Goal: Task Accomplishment & Management: Use online tool/utility

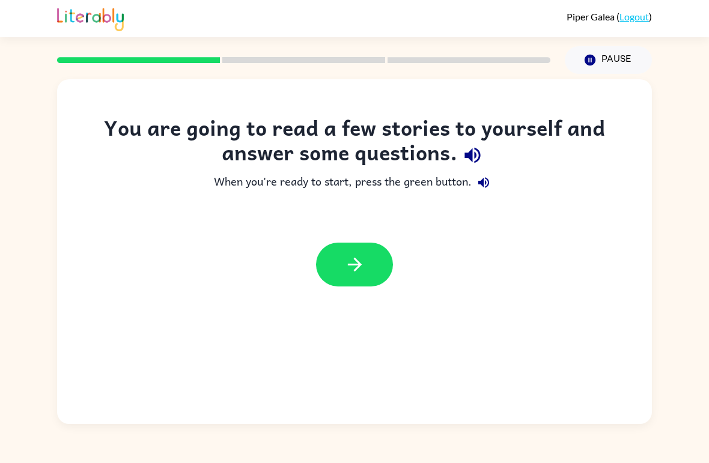
click at [352, 276] on button "button" at bounding box center [354, 265] width 77 height 44
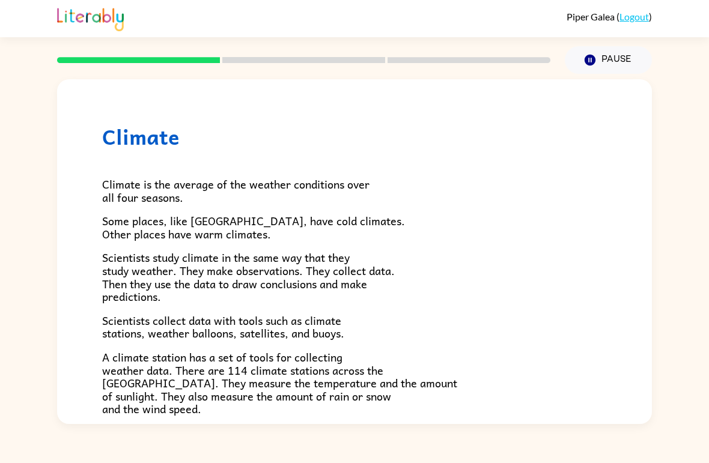
click at [251, 457] on div "[PERSON_NAME] ( Logout ) Pause Pause Climate Climate is the average of the weat…" at bounding box center [354, 231] width 709 height 463
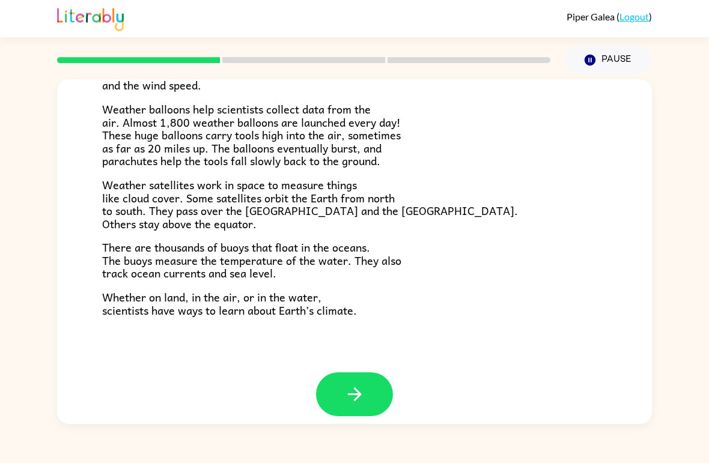
scroll to position [323, 0]
click at [346, 385] on icon "button" at bounding box center [354, 395] width 21 height 21
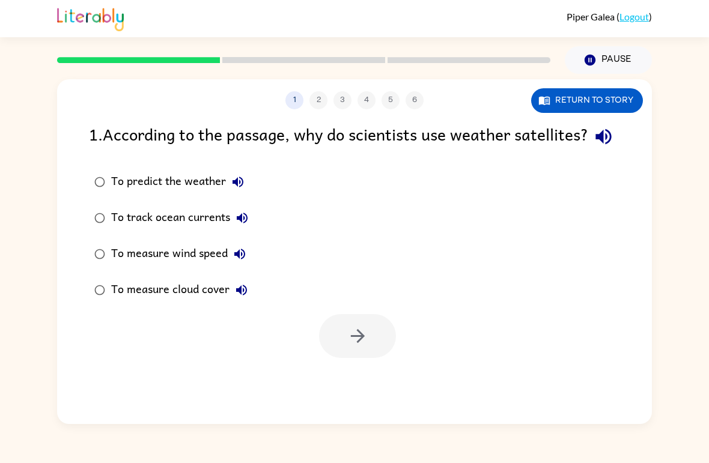
scroll to position [0, 0]
click at [371, 358] on button "button" at bounding box center [357, 336] width 77 height 44
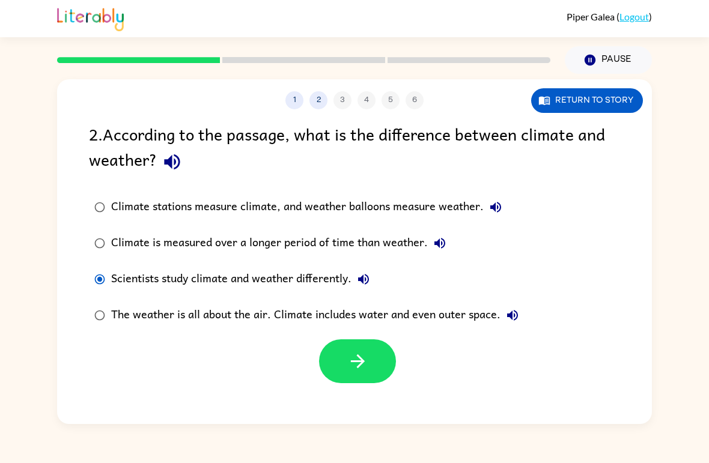
click at [341, 365] on button "button" at bounding box center [357, 362] width 77 height 44
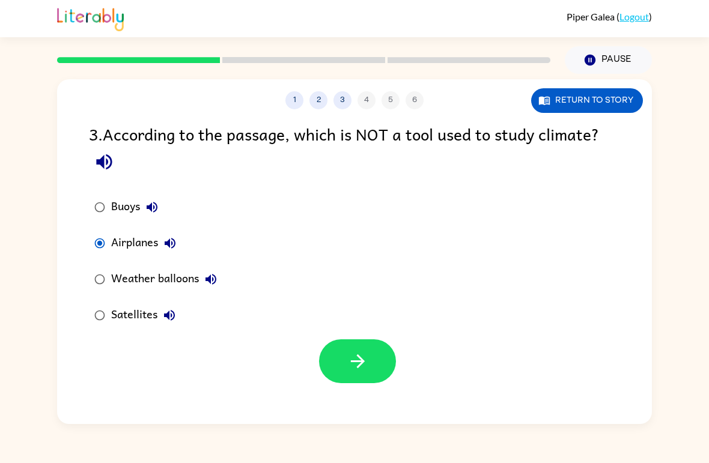
click at [358, 383] on button "button" at bounding box center [357, 362] width 77 height 44
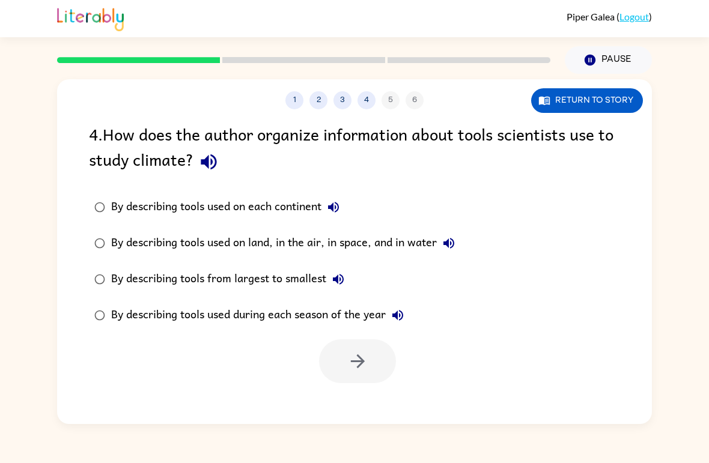
click at [209, 334] on label "By describing tools used during each season of the year" at bounding box center [274, 315] width 385 height 36
click at [347, 379] on button "button" at bounding box center [357, 362] width 77 height 44
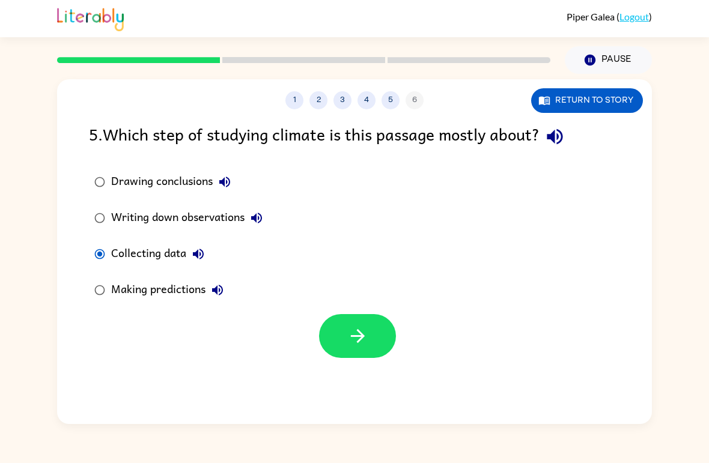
click at [347, 353] on button "button" at bounding box center [357, 336] width 77 height 44
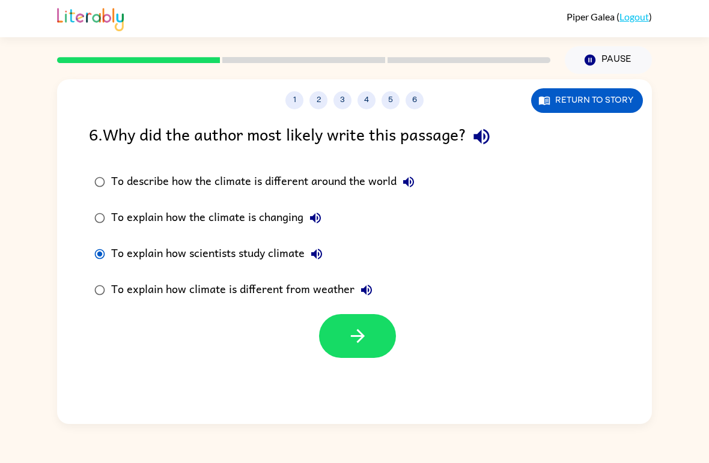
click at [346, 325] on button "button" at bounding box center [357, 336] width 77 height 44
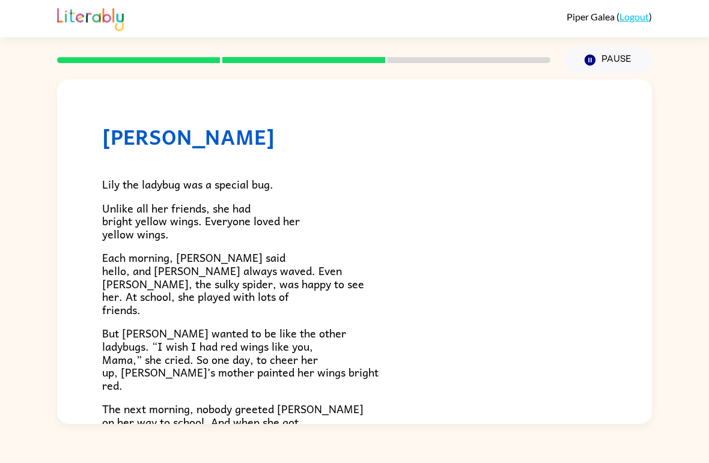
click at [70, 258] on div "[PERSON_NAME] [PERSON_NAME] the ladybug was a special bug. Unlike all her frien…" at bounding box center [354, 387] width 595 height 617
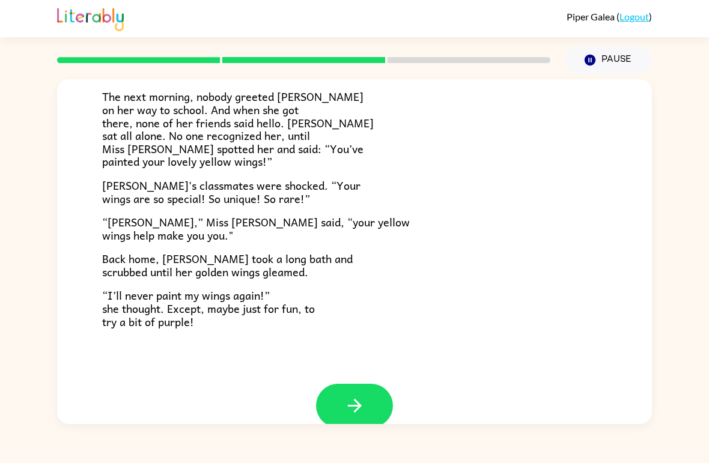
scroll to position [320, 0]
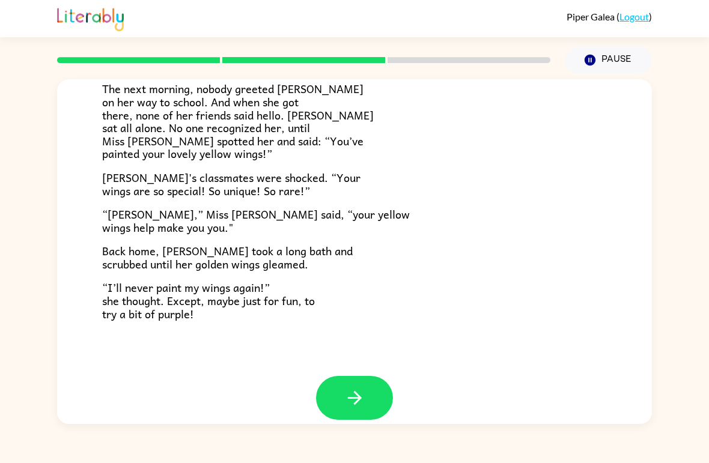
click at [370, 384] on button "button" at bounding box center [354, 398] width 77 height 44
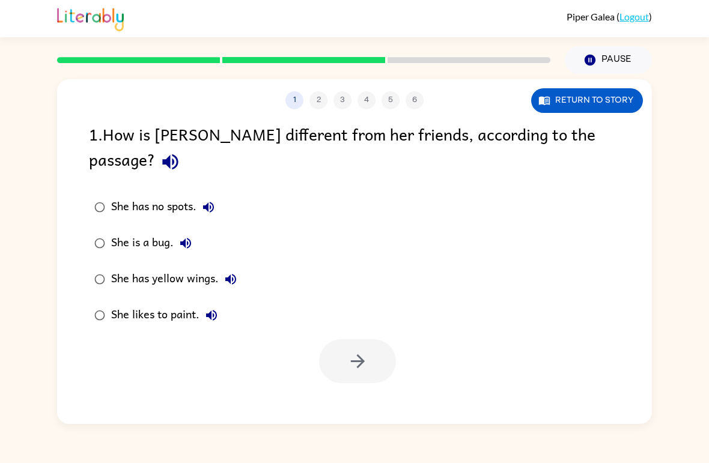
scroll to position [0, 0]
click at [349, 351] on icon "button" at bounding box center [357, 361] width 21 height 21
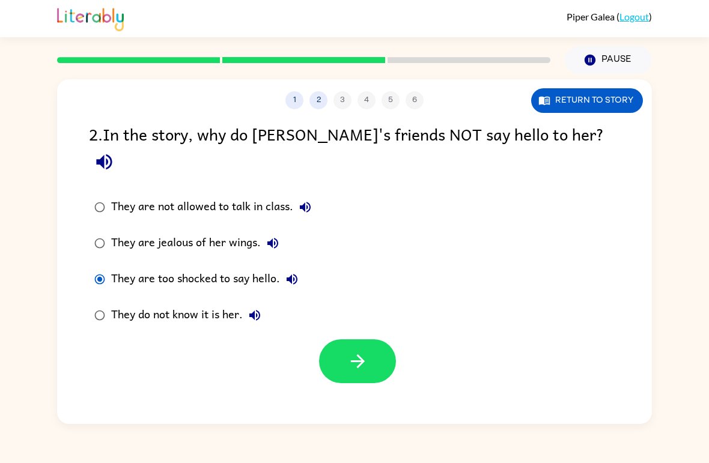
click at [79, 269] on div "2 . In the story, why do [PERSON_NAME]'s friends NOT say hello to her? They are…" at bounding box center [354, 252] width 595 height 262
click at [362, 348] on button "button" at bounding box center [357, 362] width 77 height 44
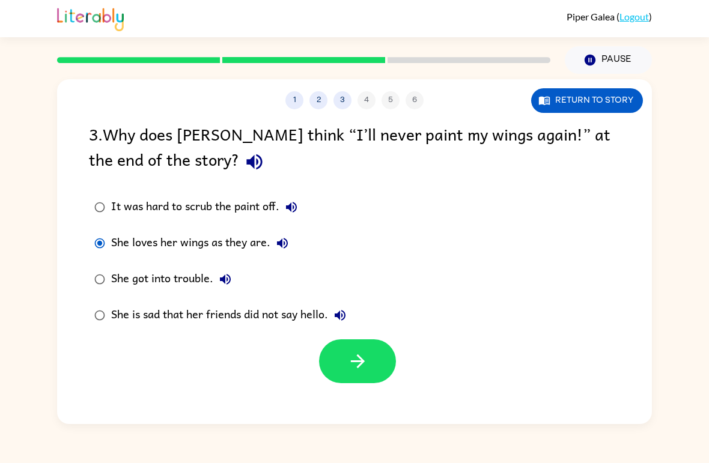
click at [362, 379] on button "button" at bounding box center [357, 362] width 77 height 44
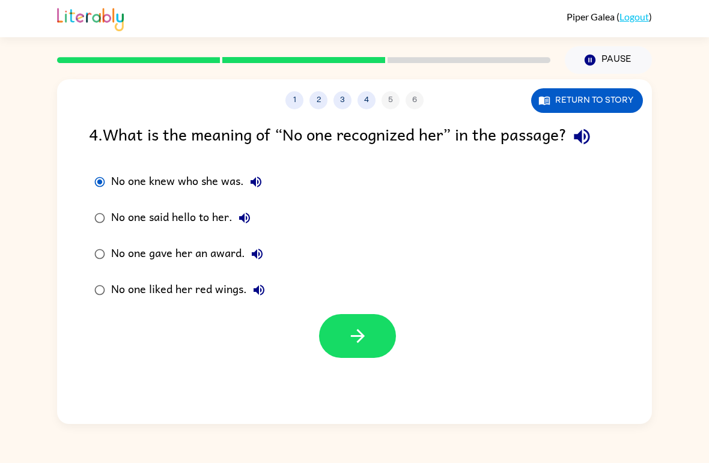
click at [353, 319] on button "button" at bounding box center [357, 336] width 77 height 44
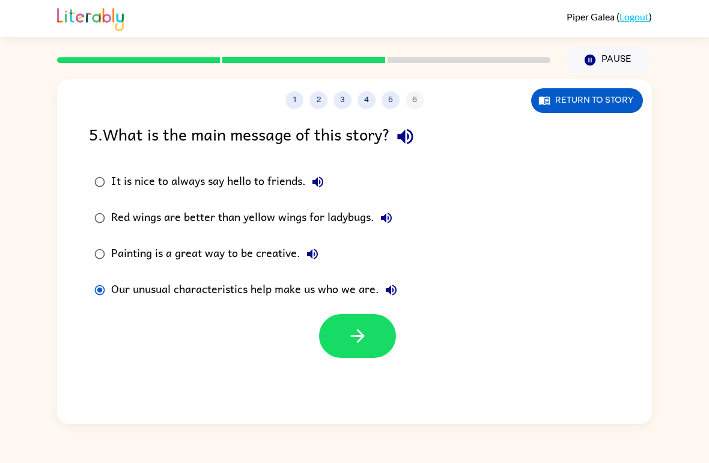
click at [325, 353] on div at bounding box center [357, 336] width 77 height 44
click at [356, 331] on icon "button" at bounding box center [357, 336] width 21 height 21
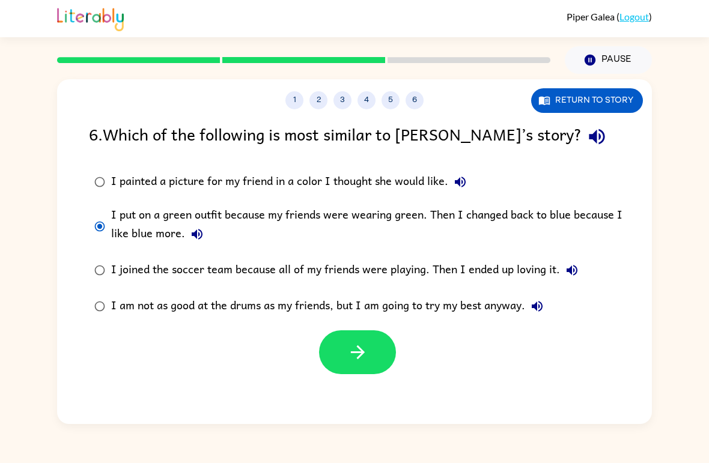
click at [364, 350] on icon "button" at bounding box center [357, 352] width 21 height 21
